Goal: Information Seeking & Learning: Learn about a topic

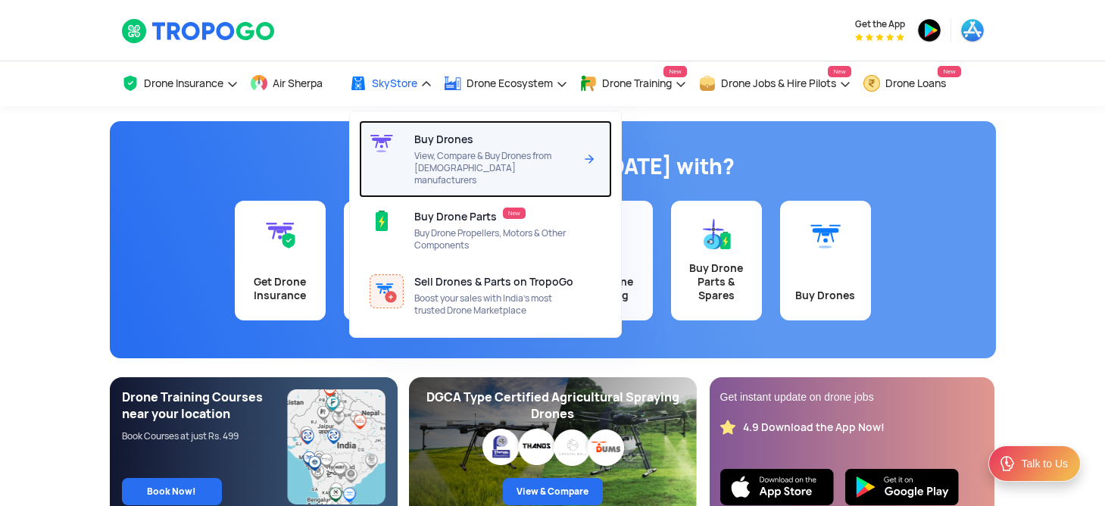
click at [414, 145] on div at bounding box center [386, 158] width 55 height 77
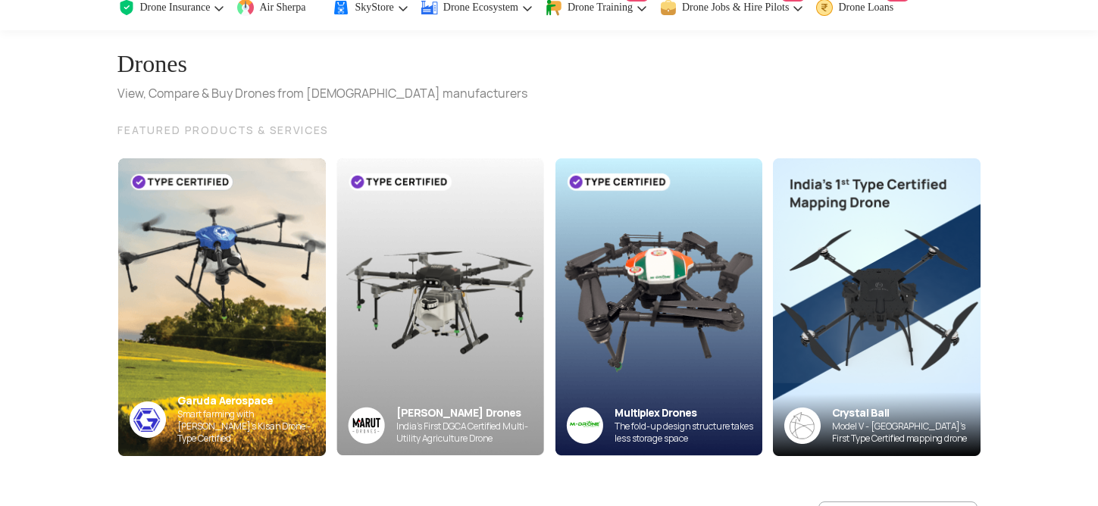
click at [180, 408] on div "Garuda Aerospace" at bounding box center [251, 401] width 148 height 14
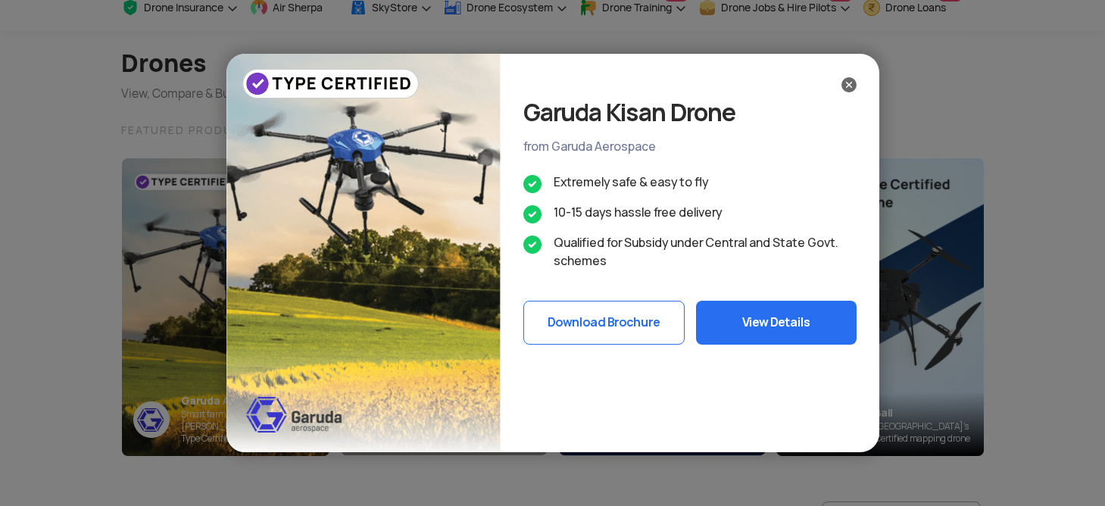
click at [802, 323] on button "View Details" at bounding box center [776, 323] width 161 height 44
click at [780, 317] on button "View Details" at bounding box center [776, 323] width 161 height 44
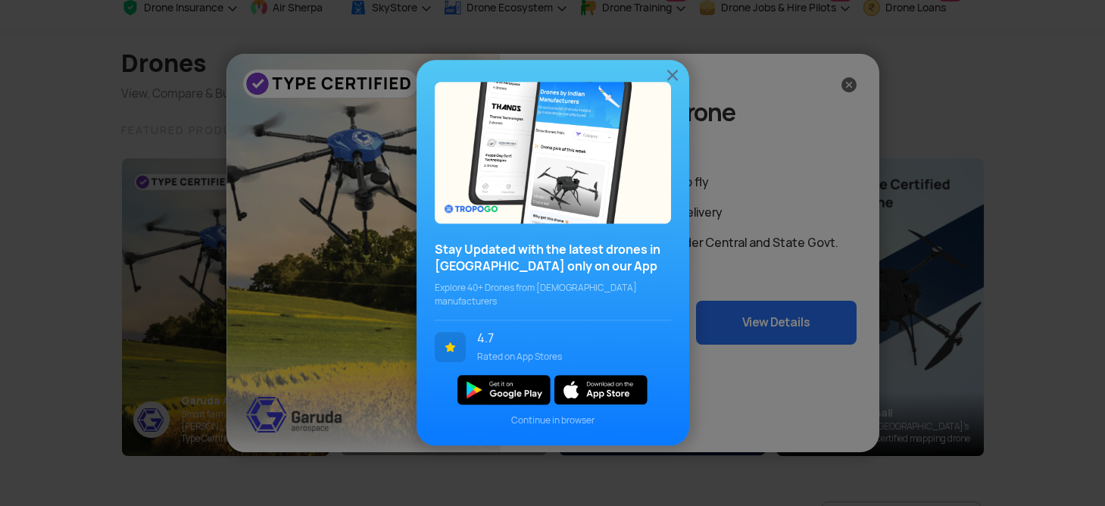
click at [780, 317] on div "Stay Updated with the latest drones in India only on our App Explore 40+ Drones…" at bounding box center [552, 253] width 1105 height 506
click at [723, 111] on div "Stay Updated with the latest drones in India only on our App Explore 40+ Drones…" at bounding box center [552, 253] width 1105 height 506
click at [854, 83] on div "Stay Updated with the latest drones in India only on our App Explore 40+ Drones…" at bounding box center [552, 253] width 1105 height 506
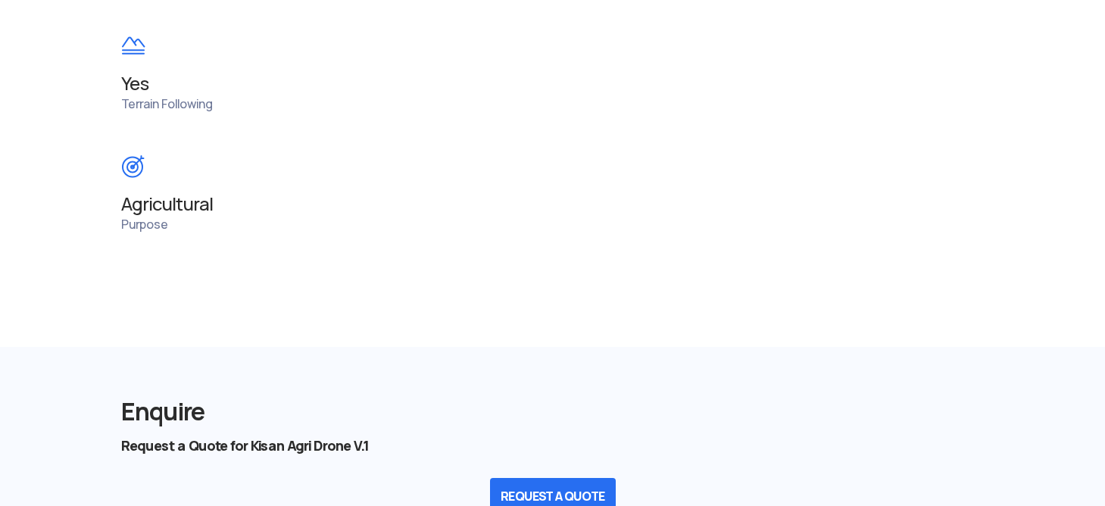
scroll to position [1660, 0]
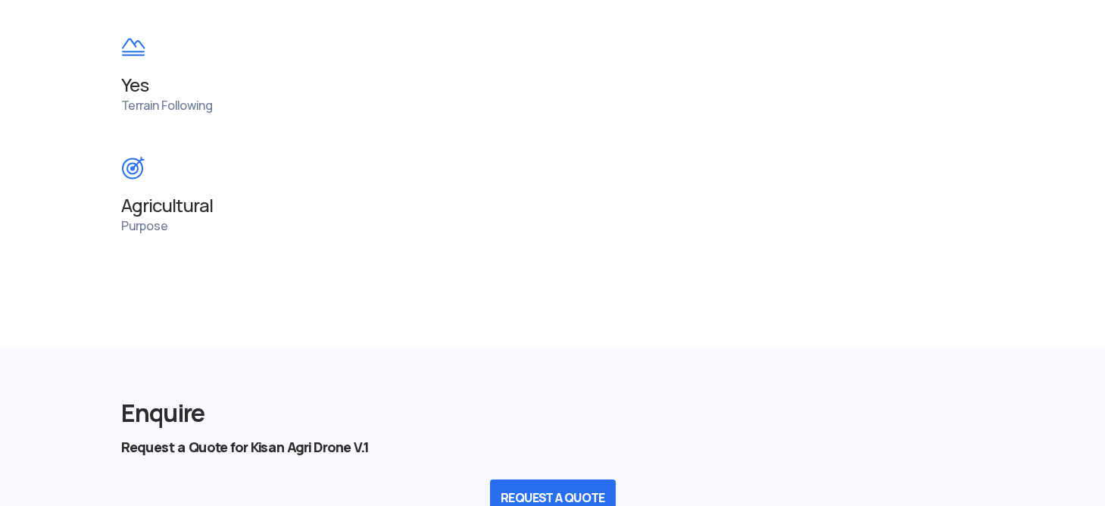
click at [136, 169] on img at bounding box center [133, 168] width 24 height 24
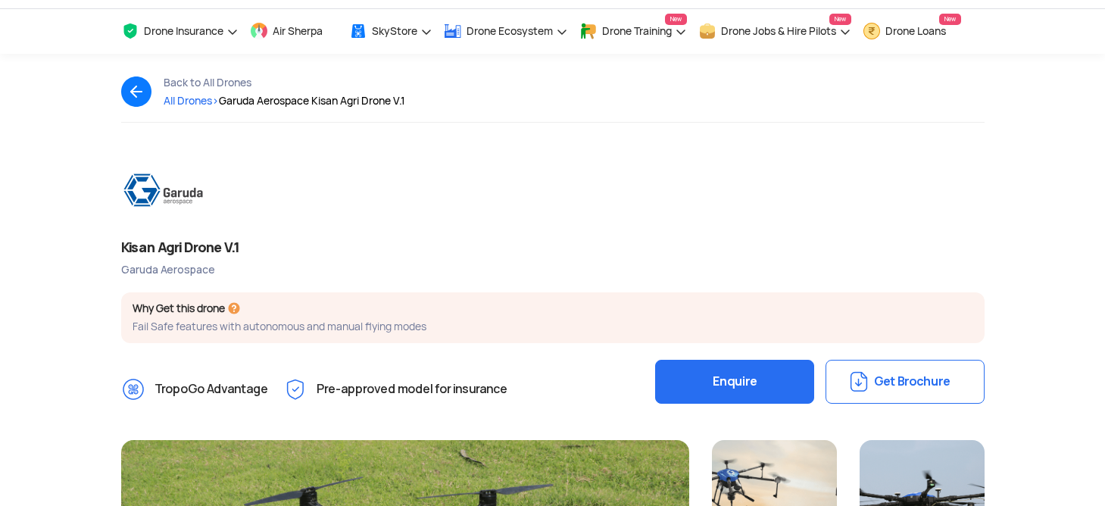
scroll to position [0, 0]
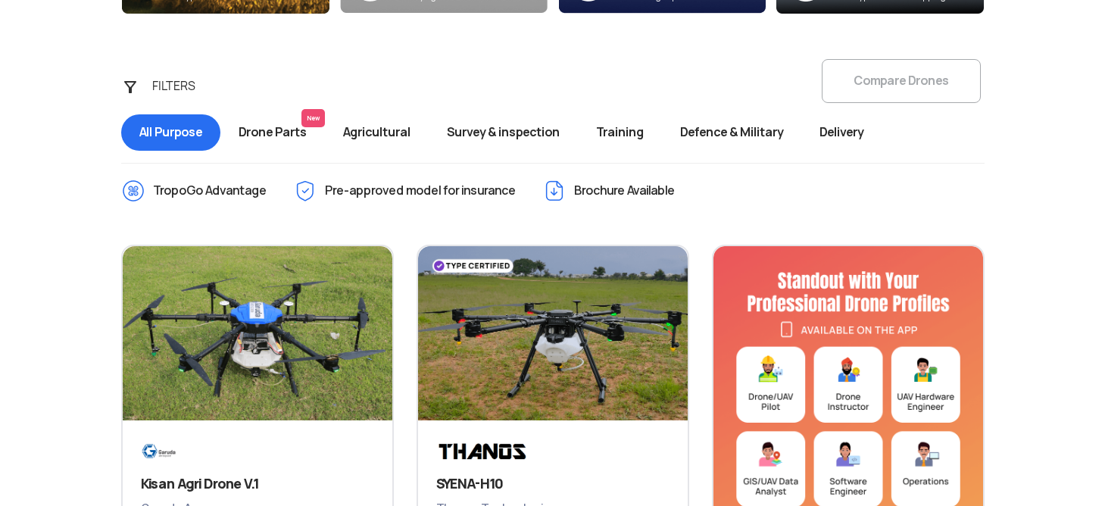
scroll to position [530, 0]
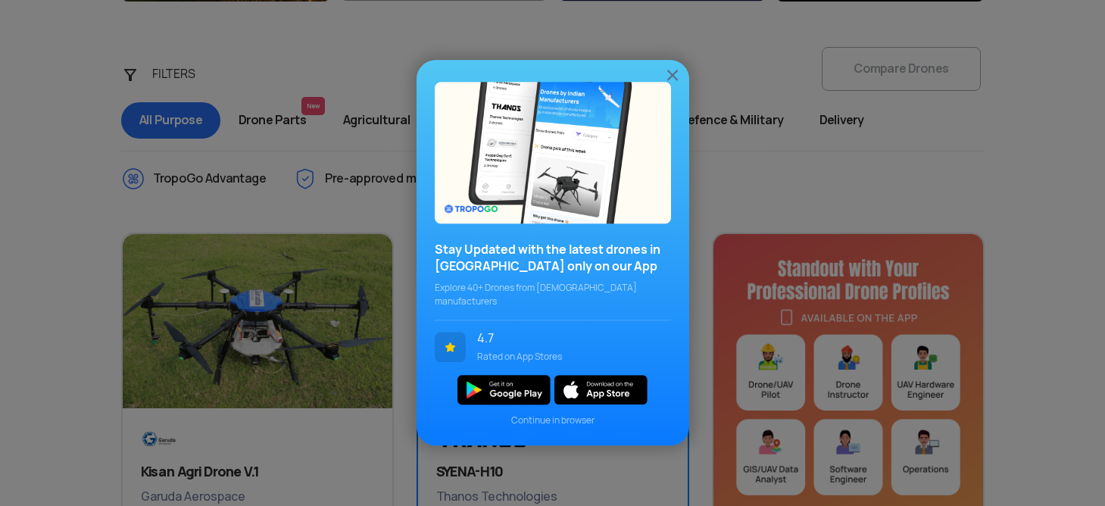
click at [570, 415] on span "Continue in browser" at bounding box center [553, 421] width 236 height 14
